Goal: Information Seeking & Learning: Learn about a topic

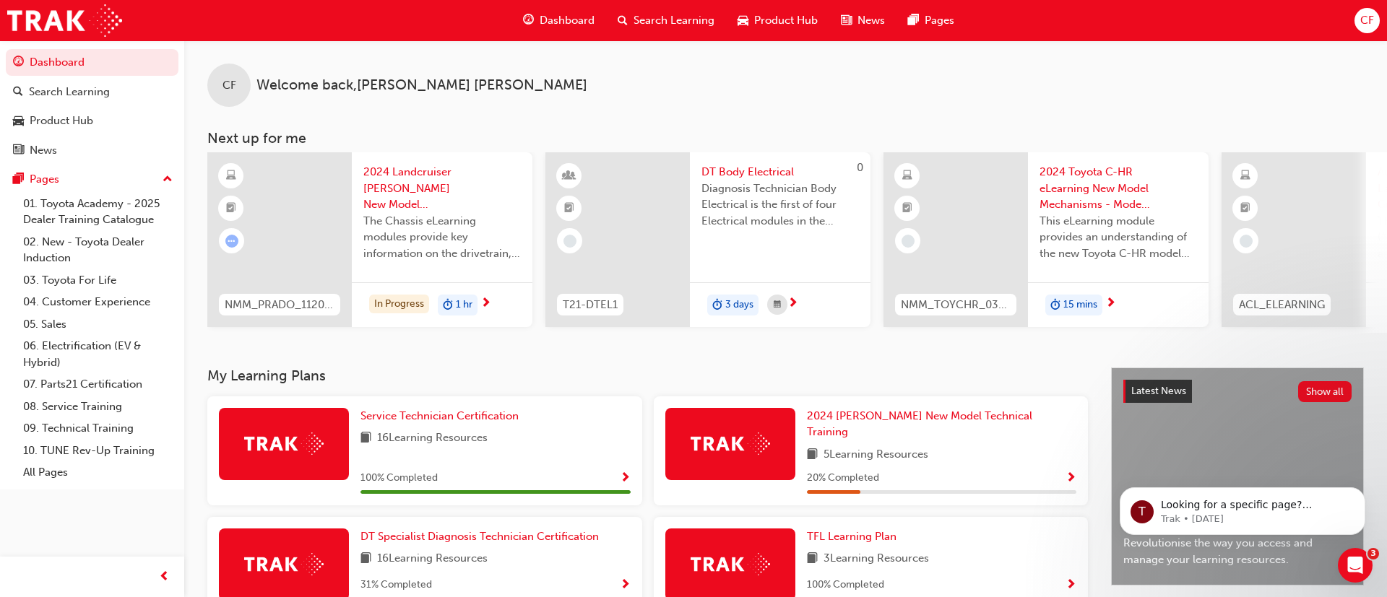
click at [664, 22] on span "Search Learning" at bounding box center [673, 20] width 81 height 17
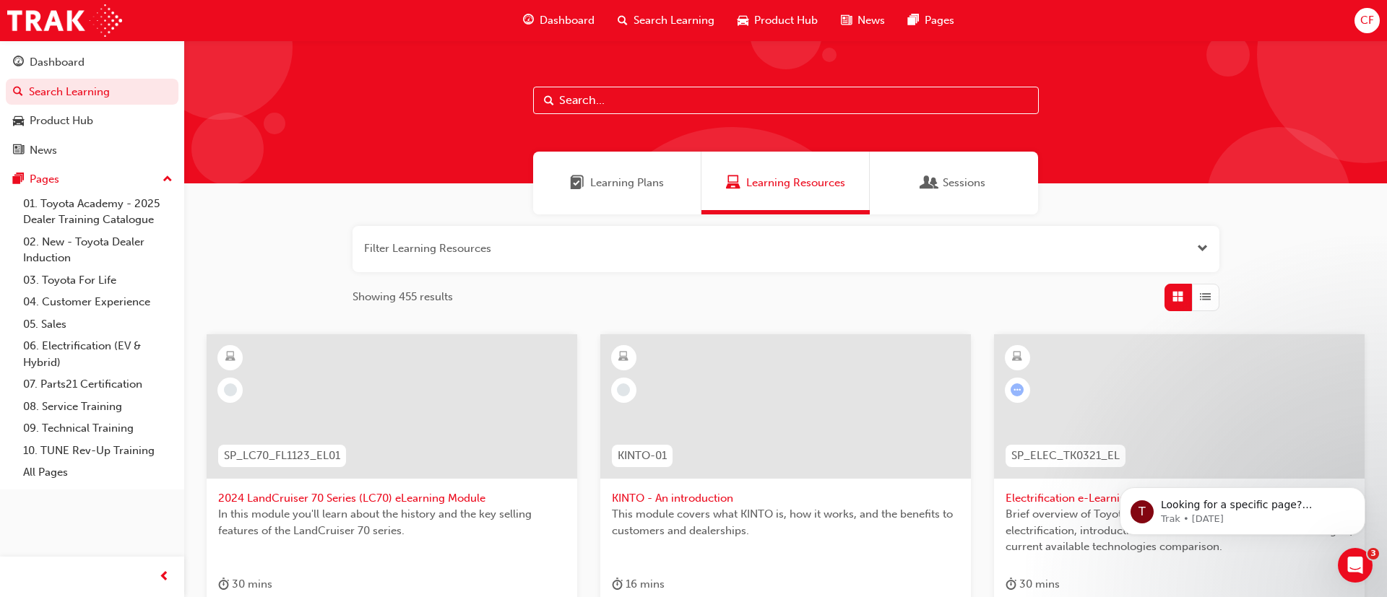
click at [611, 104] on input "text" at bounding box center [786, 100] width 506 height 27
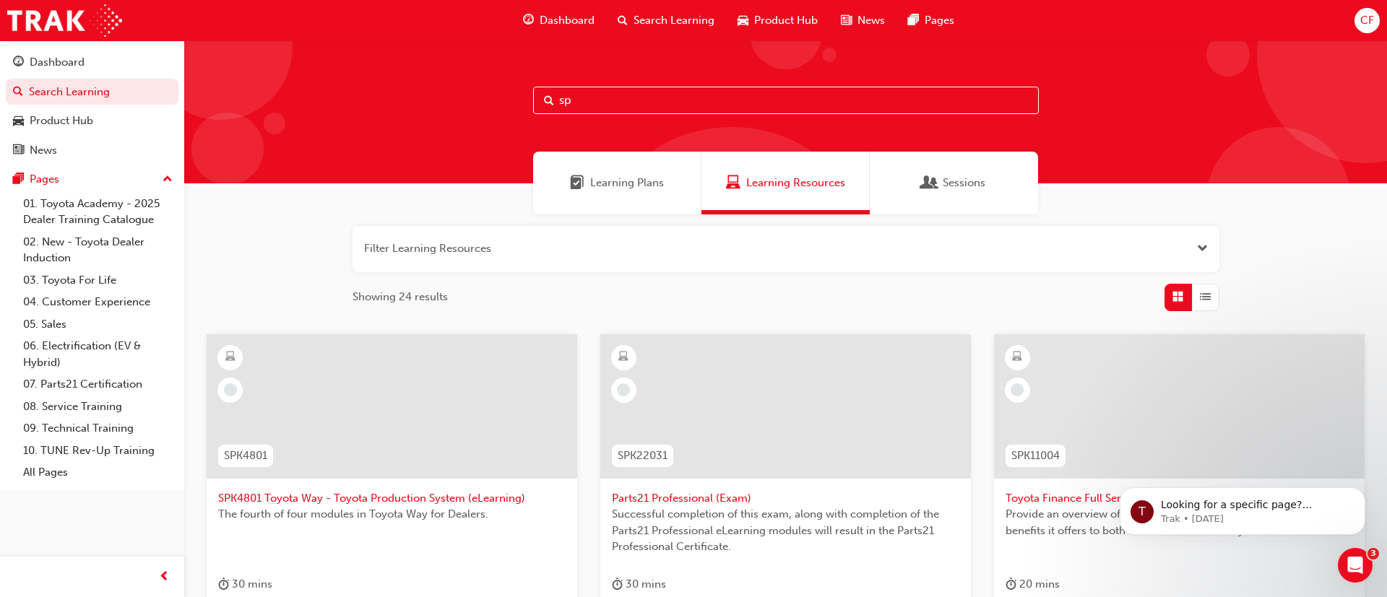
type input "s"
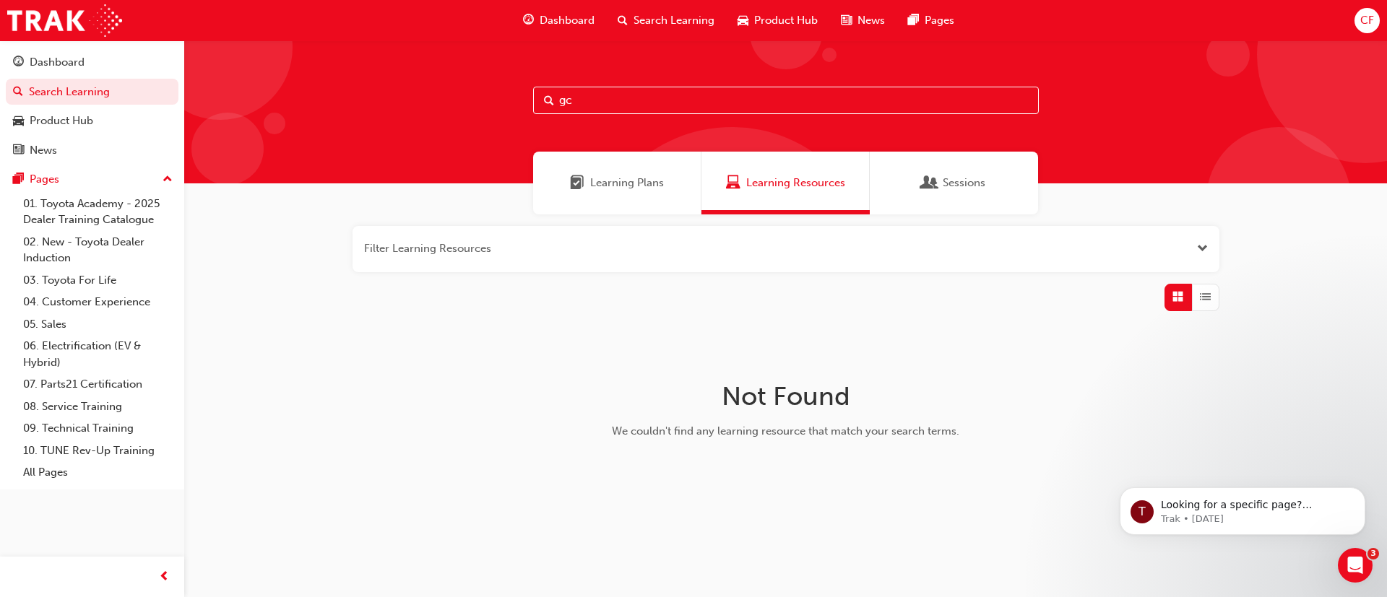
type input "g"
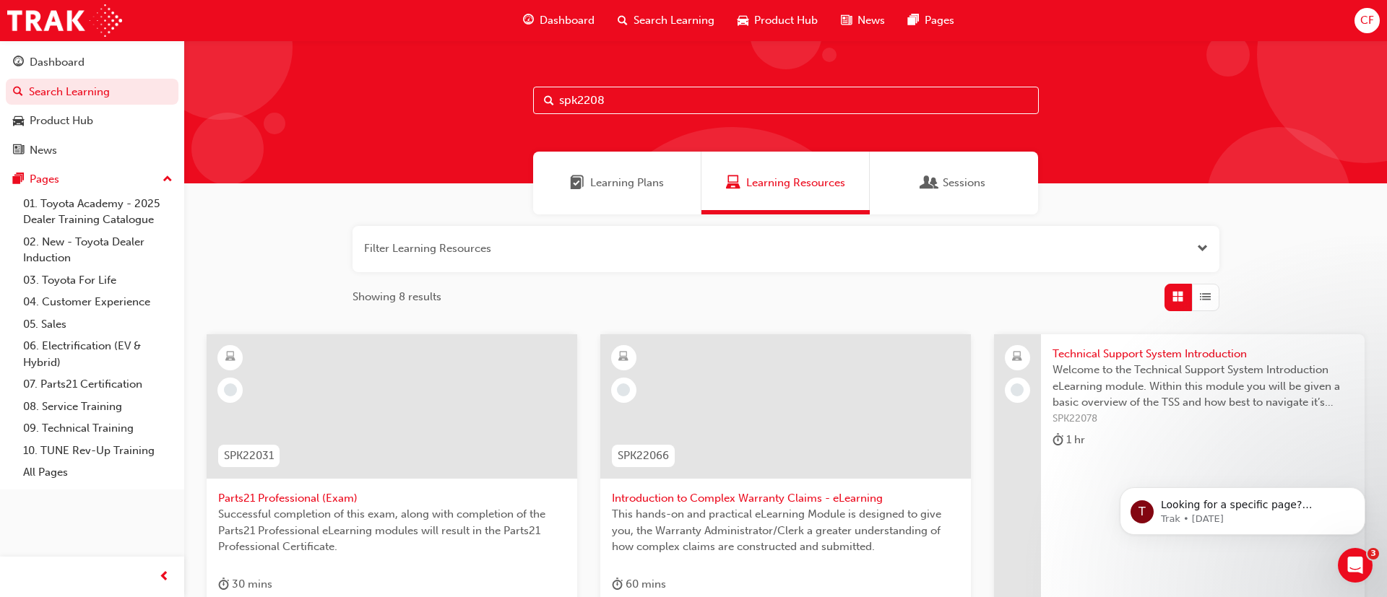
type input "spk22086"
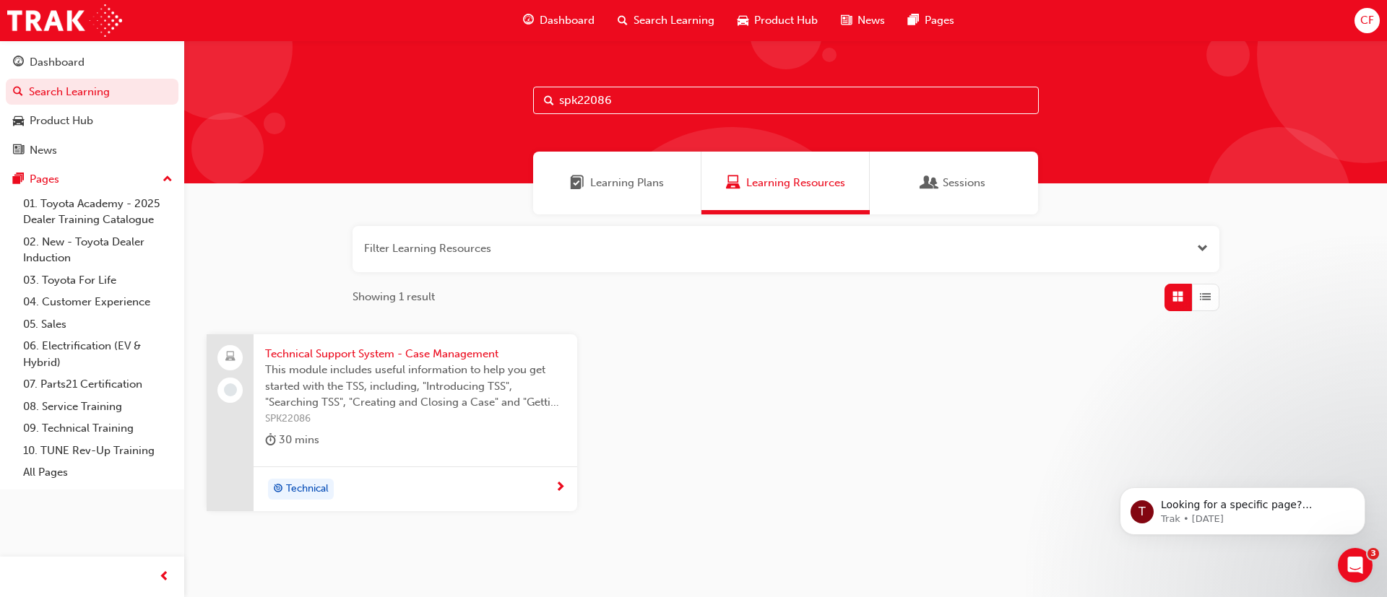
click at [357, 358] on span "Technical Support System - Case Management" at bounding box center [415, 354] width 300 height 17
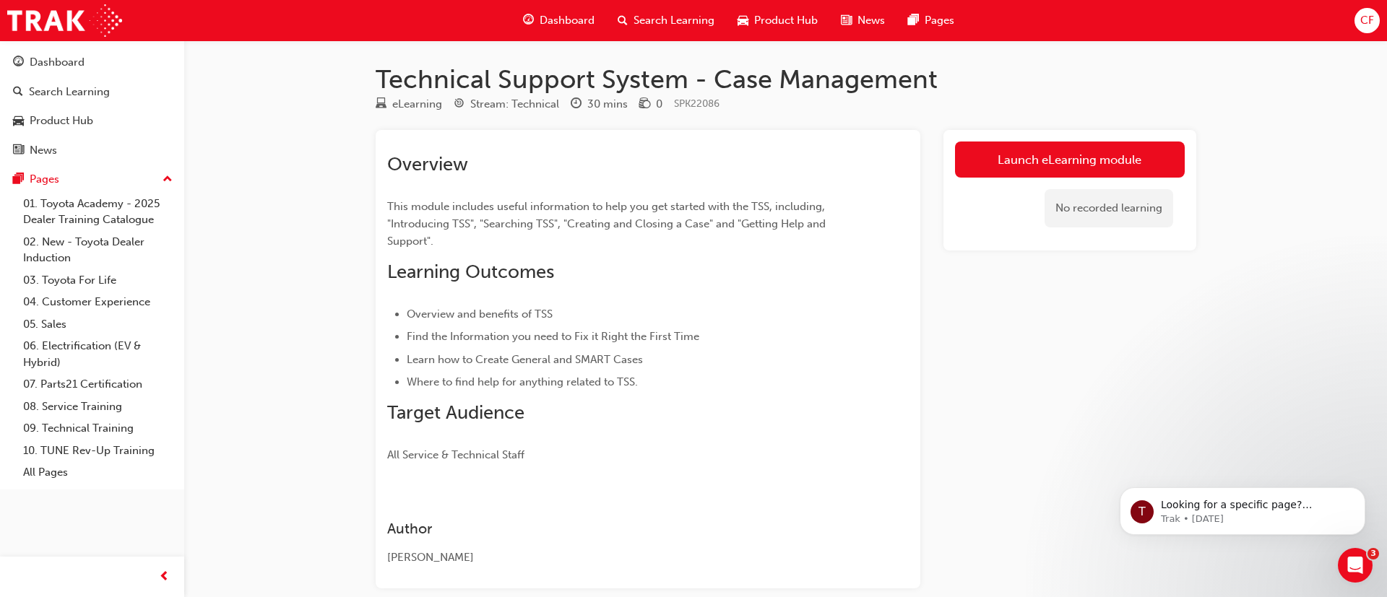
click at [1091, 371] on div "Launch eLearning module No recorded learning" at bounding box center [1069, 359] width 253 height 459
